Goal: Connect with others: Connect with others

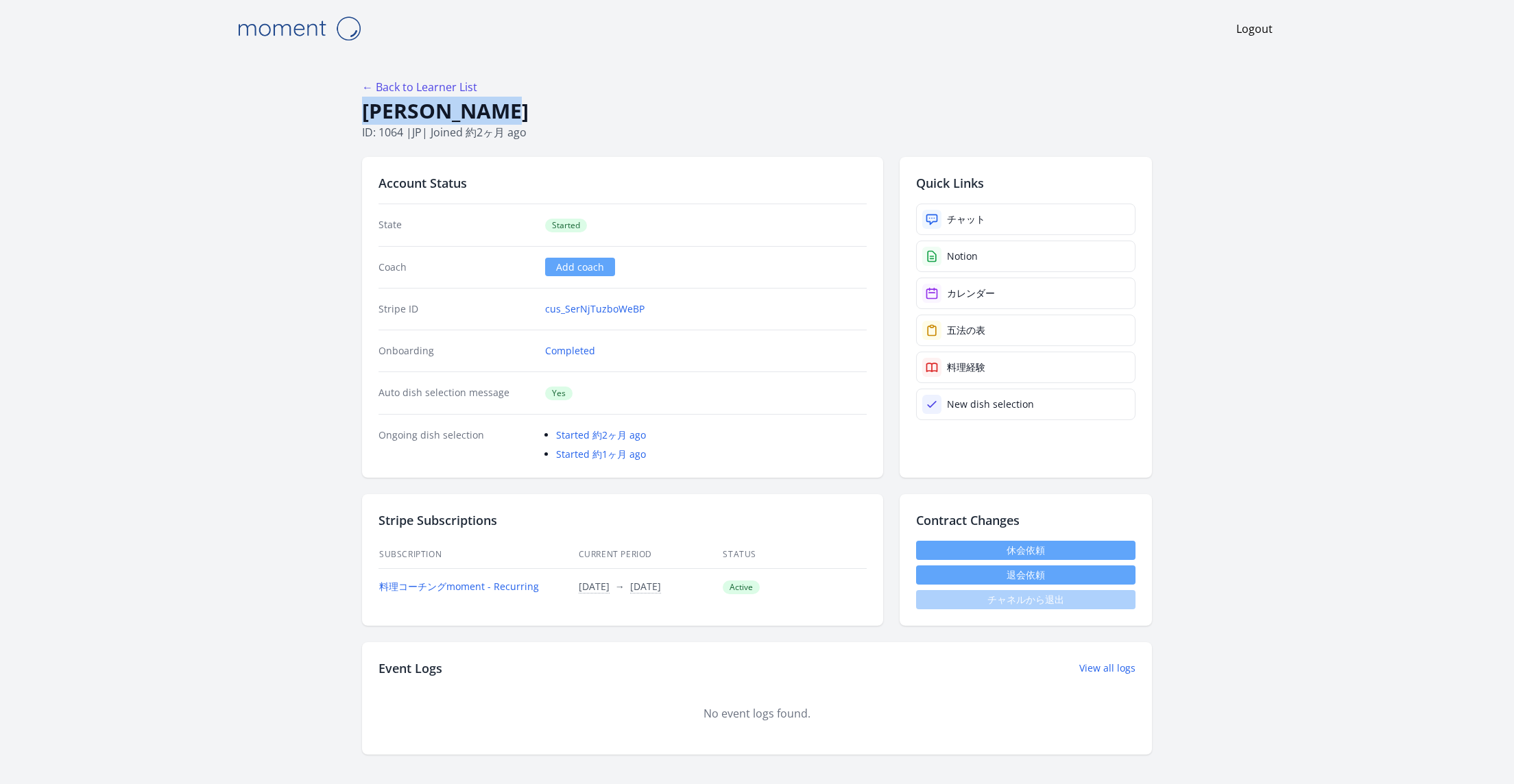
drag, startPoint x: 361, startPoint y: 108, endPoint x: 510, endPoint y: 108, distance: 149.0
click at [510, 108] on h1 "Yui Nakamura" at bounding box center [757, 111] width 789 height 26
copy h1 "Yui Nakamura"
click at [1029, 220] on link "チャット" at bounding box center [1025, 219] width 220 height 31
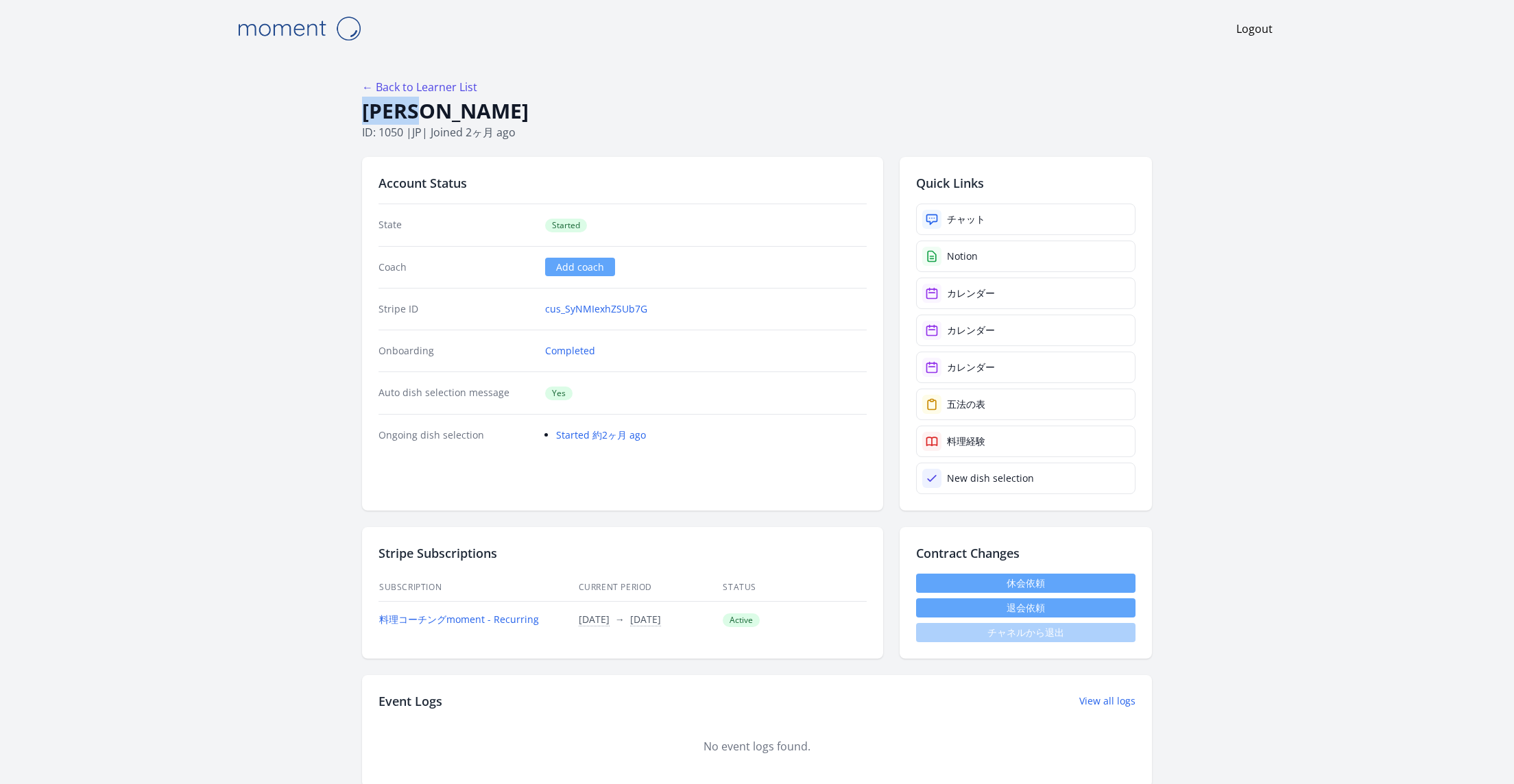
drag, startPoint x: 363, startPoint y: 115, endPoint x: 411, endPoint y: 115, distance: 48.0
click at [411, 115] on h1 "[PERSON_NAME]" at bounding box center [757, 111] width 789 height 26
copy h1 "[PERSON_NAME]"
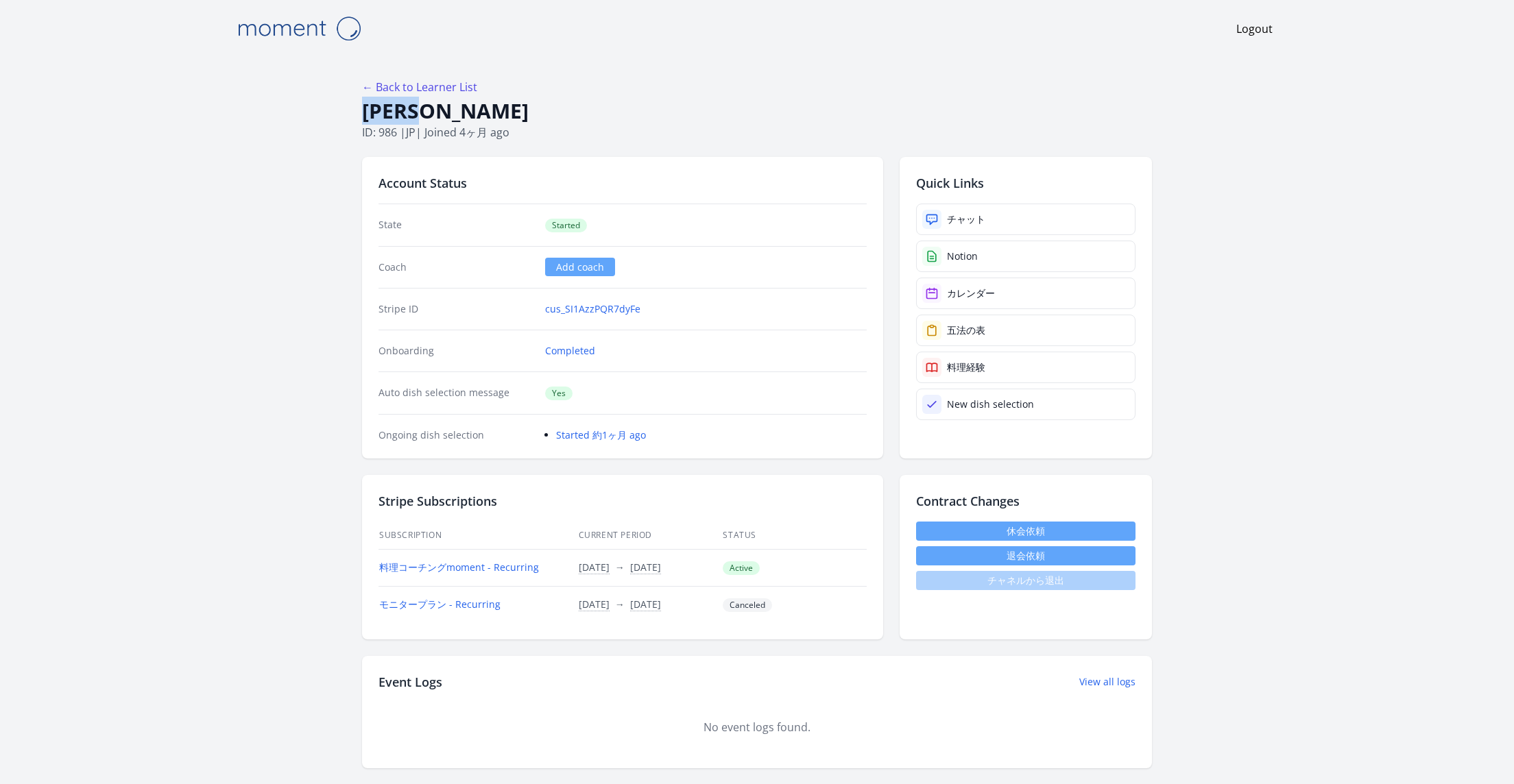
drag, startPoint x: 362, startPoint y: 115, endPoint x: 420, endPoint y: 119, distance: 58.1
click at [420, 119] on h1 "[PERSON_NAME]" at bounding box center [757, 111] width 789 height 26
copy h1 "[PERSON_NAME]"
